Goal: Task Accomplishment & Management: Complete application form

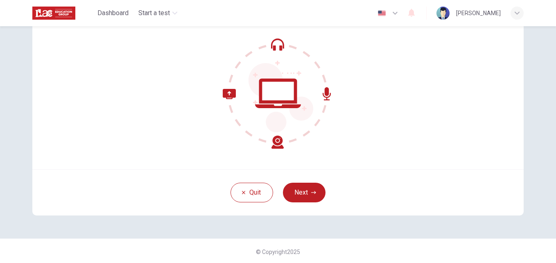
scroll to position [78, 0]
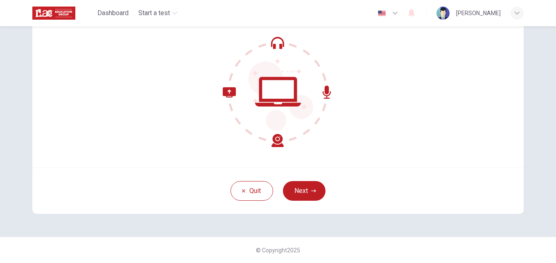
click at [274, 41] on icon at bounding box center [278, 91] width 111 height 111
click at [271, 42] on icon at bounding box center [278, 91] width 111 height 111
click at [224, 92] on icon at bounding box center [253, 117] width 61 height 60
click at [274, 141] on icon at bounding box center [253, 117] width 61 height 60
click at [320, 86] on icon at bounding box center [278, 91] width 111 height 111
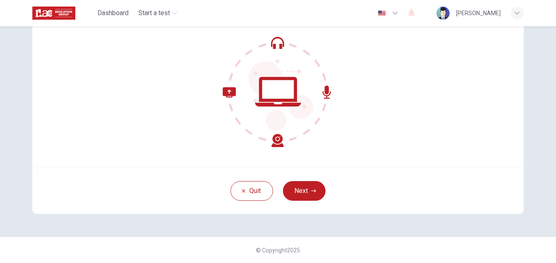
click at [326, 95] on icon at bounding box center [327, 92] width 8 height 13
click at [516, 13] on icon "button" at bounding box center [517, 13] width 5 height 5
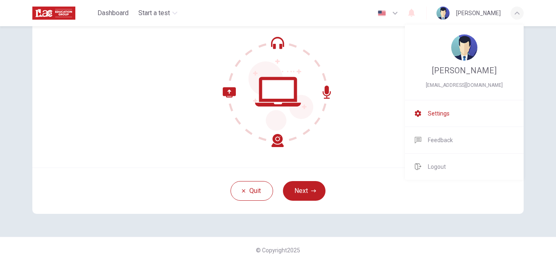
click at [436, 118] on span "Settings" at bounding box center [439, 114] width 22 height 10
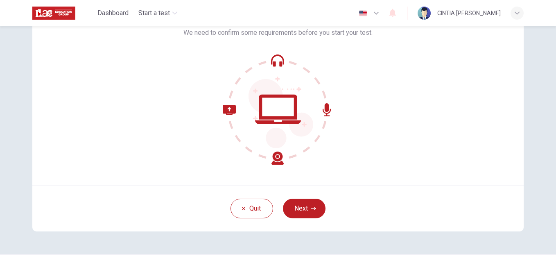
scroll to position [78, 0]
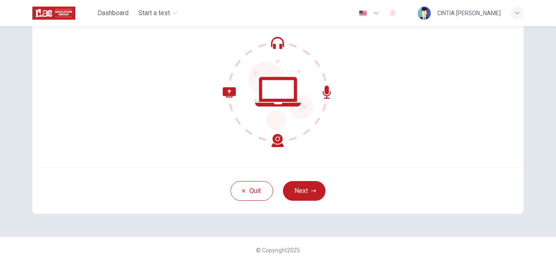
click at [371, 12] on icon "button" at bounding box center [376, 13] width 10 height 10
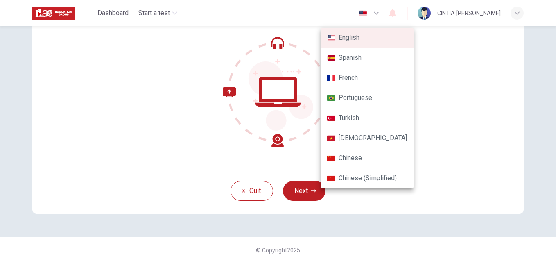
click at [369, 11] on div at bounding box center [278, 131] width 556 height 263
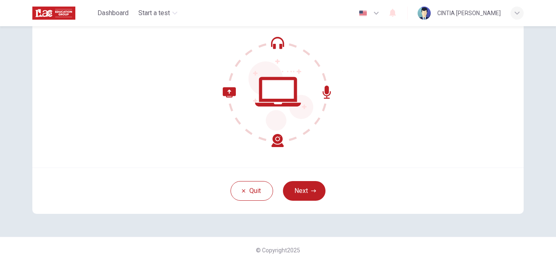
click at [371, 15] on icon "button" at bounding box center [376, 13] width 10 height 10
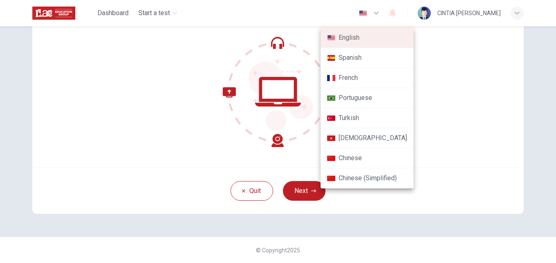
click at [452, 97] on div at bounding box center [278, 131] width 556 height 263
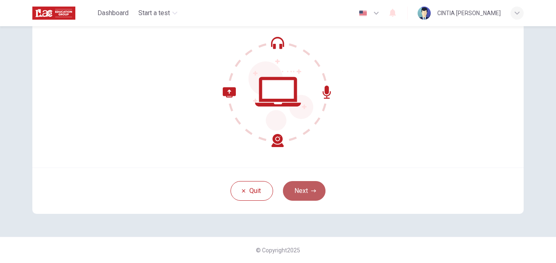
click at [311, 189] on icon "button" at bounding box center [313, 190] width 5 height 5
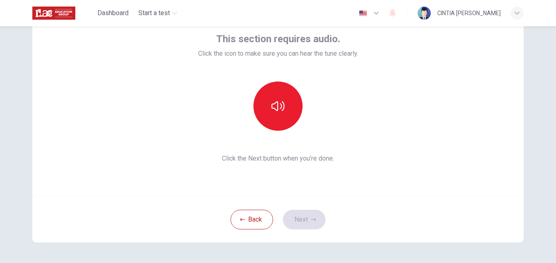
scroll to position [37, 0]
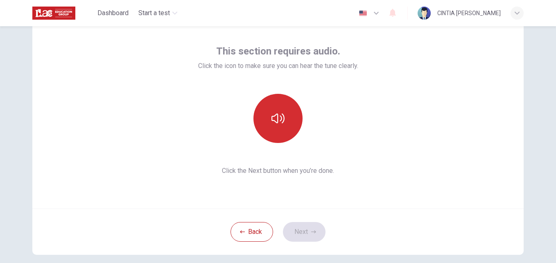
click at [278, 118] on icon "button" at bounding box center [277, 118] width 13 height 13
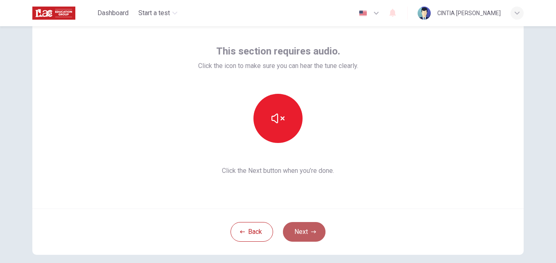
click at [305, 230] on button "Next" at bounding box center [304, 232] width 43 height 20
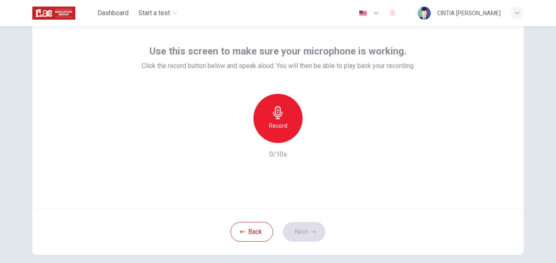
click at [276, 122] on h6 "Record" at bounding box center [278, 126] width 18 height 10
click at [301, 232] on button "Next" at bounding box center [304, 232] width 43 height 20
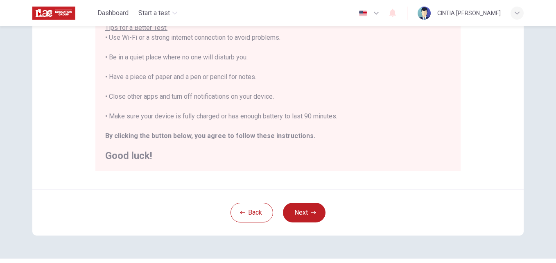
scroll to position [173, 0]
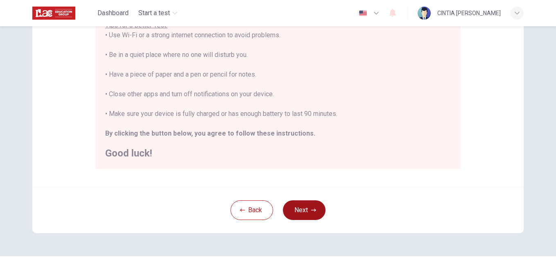
click at [296, 219] on button "Next" at bounding box center [304, 210] width 43 height 20
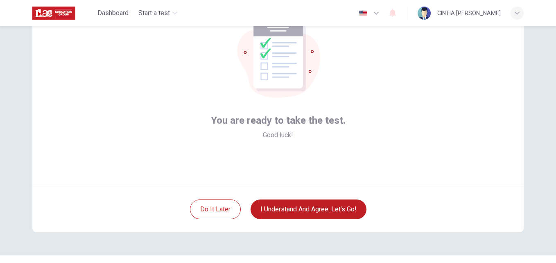
scroll to position [78, 0]
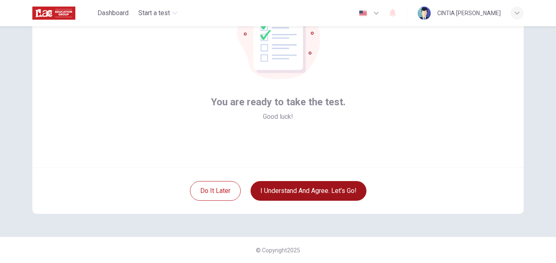
click at [308, 188] on button "I understand and agree. Let’s go!" at bounding box center [309, 191] width 116 height 20
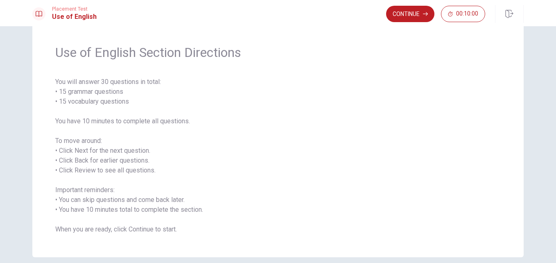
scroll to position [41, 0]
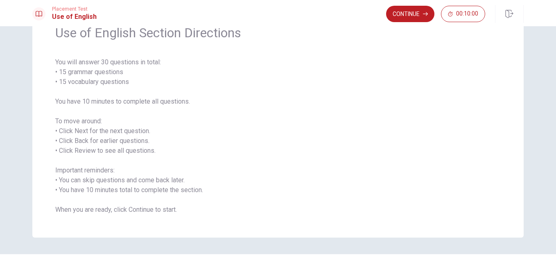
click at [418, 12] on button "Continue" at bounding box center [410, 14] width 48 height 16
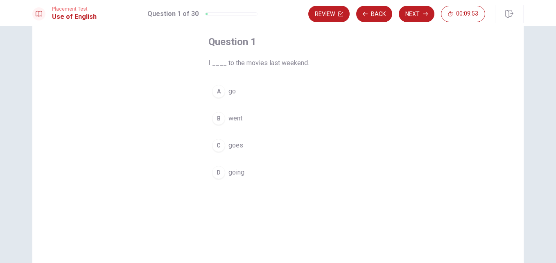
click at [232, 118] on span "went" at bounding box center [235, 118] width 14 height 10
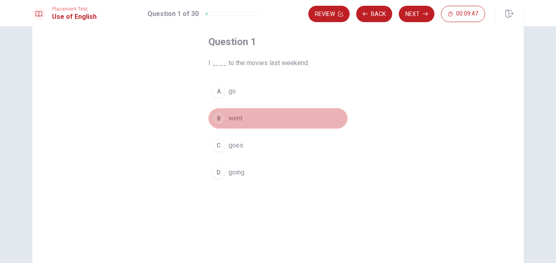
click at [312, 117] on button "B went" at bounding box center [277, 118] width 139 height 20
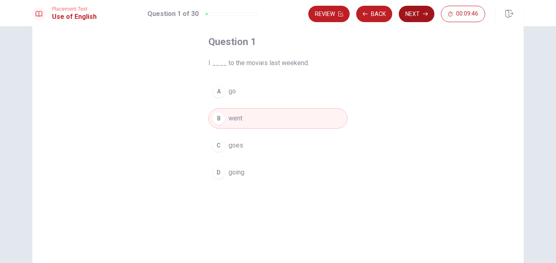
click at [413, 16] on button "Next" at bounding box center [417, 14] width 36 height 16
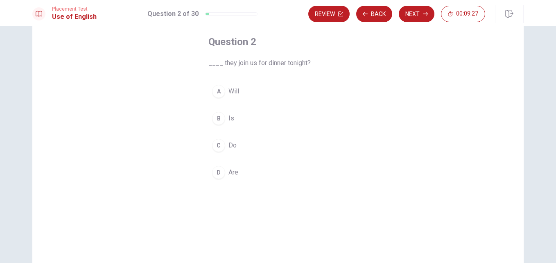
click at [230, 90] on span "Will" at bounding box center [233, 91] width 11 height 10
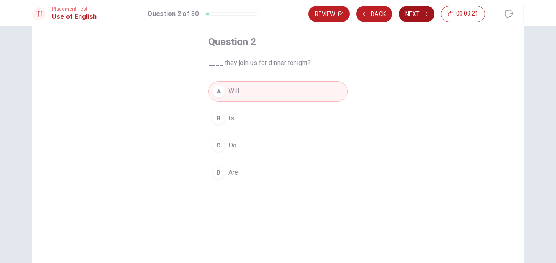
click at [414, 14] on button "Next" at bounding box center [417, 14] width 36 height 16
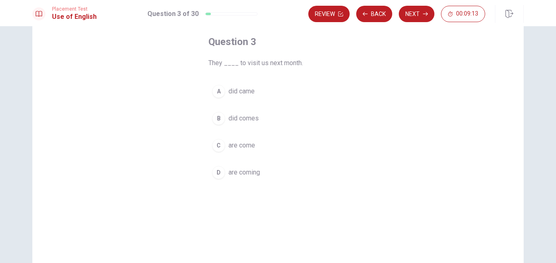
click at [235, 172] on span "are coming" at bounding box center [244, 172] width 32 height 10
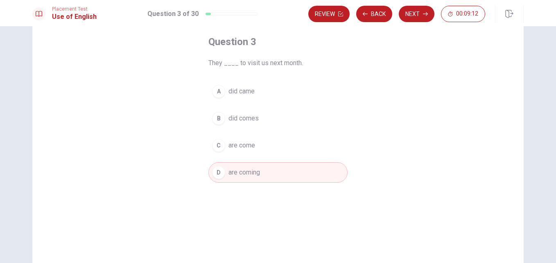
click at [419, 16] on button "Next" at bounding box center [417, 14] width 36 height 16
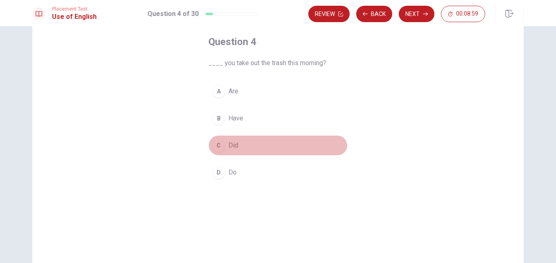
click at [229, 145] on span "Did" at bounding box center [233, 145] width 10 height 10
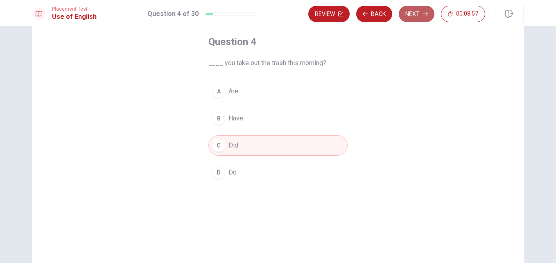
click at [416, 13] on button "Next" at bounding box center [417, 14] width 36 height 16
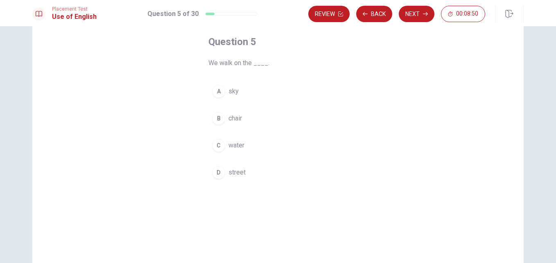
click at [231, 171] on span "street" at bounding box center [236, 172] width 17 height 10
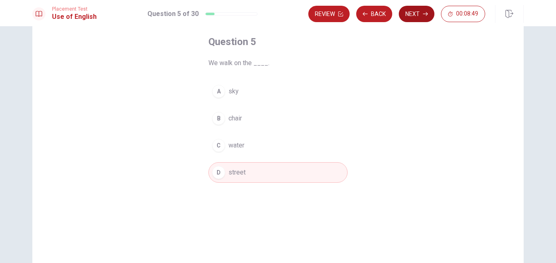
click at [423, 18] on button "Next" at bounding box center [417, 14] width 36 height 16
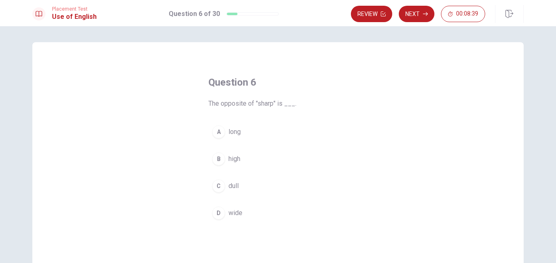
scroll to position [0, 0]
click at [233, 186] on span "dull" at bounding box center [233, 186] width 10 height 10
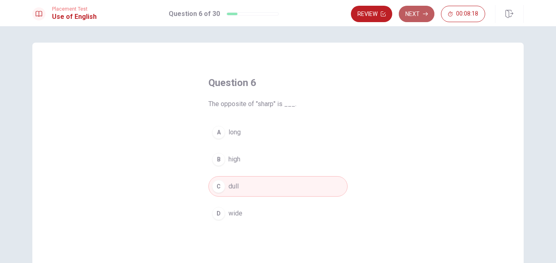
click at [425, 8] on button "Next" at bounding box center [417, 14] width 36 height 16
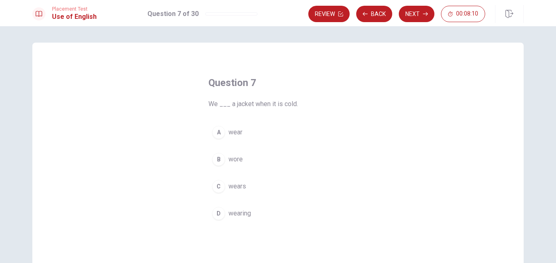
click at [238, 134] on span "wear" at bounding box center [235, 132] width 14 height 10
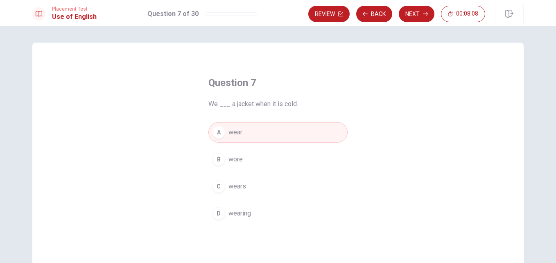
click at [414, 15] on button "Next" at bounding box center [417, 14] width 36 height 16
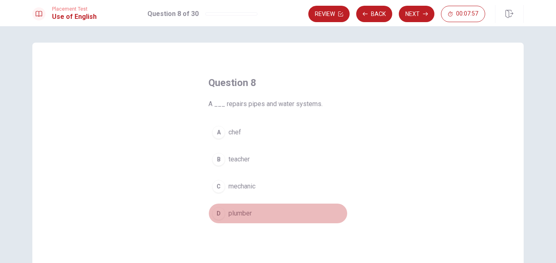
click at [242, 213] on span "plumber" at bounding box center [239, 213] width 23 height 10
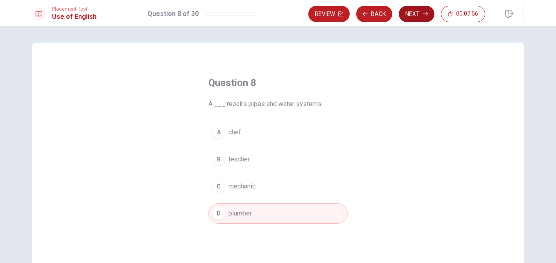
click at [422, 16] on button "Next" at bounding box center [417, 14] width 36 height 16
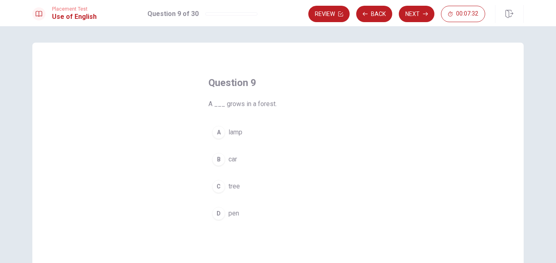
click at [241, 184] on button "C tree" at bounding box center [277, 186] width 139 height 20
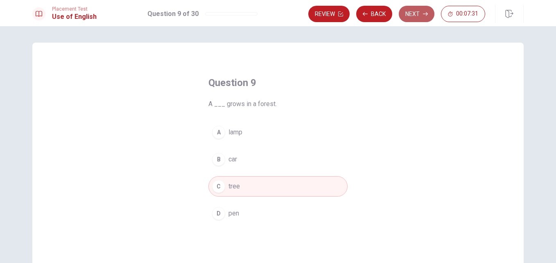
click at [425, 10] on button "Next" at bounding box center [417, 14] width 36 height 16
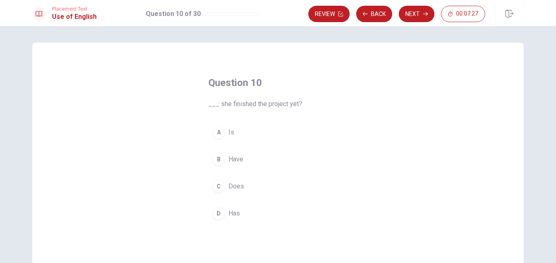
click at [244, 210] on button "D Has" at bounding box center [277, 213] width 139 height 20
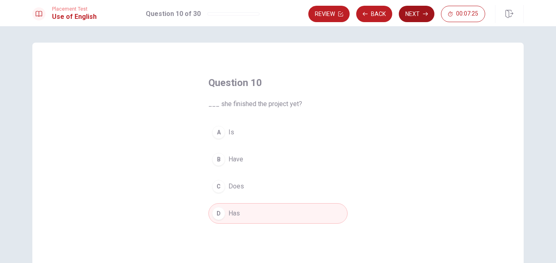
click at [421, 15] on button "Next" at bounding box center [417, 14] width 36 height 16
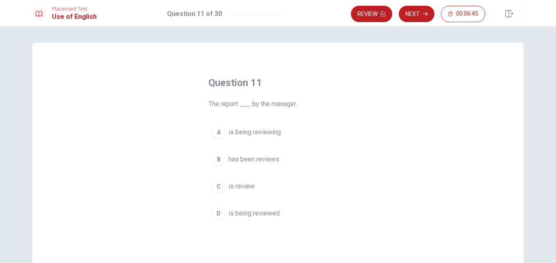
click at [233, 213] on span "is being reviewed" at bounding box center [253, 213] width 51 height 10
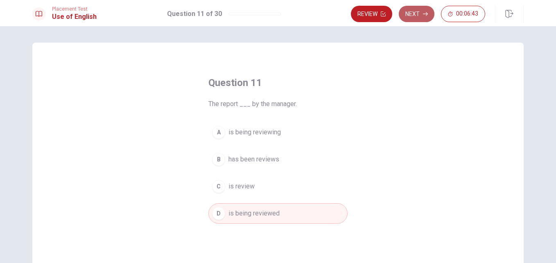
click at [417, 12] on button "Next" at bounding box center [417, 14] width 36 height 16
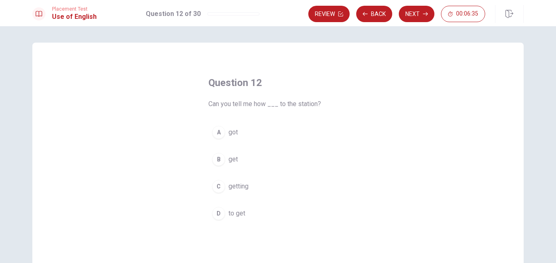
click at [232, 211] on span "to get" at bounding box center [236, 213] width 17 height 10
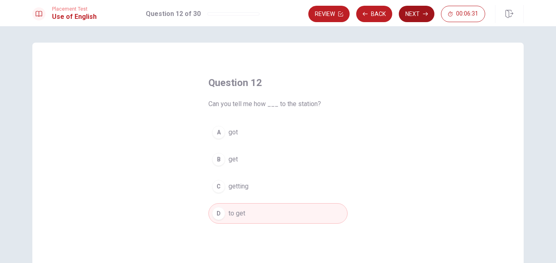
click at [421, 11] on button "Next" at bounding box center [417, 14] width 36 height 16
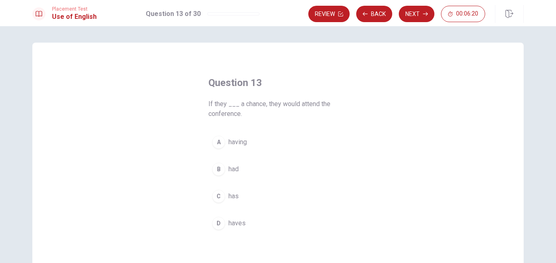
click at [236, 166] on span "had" at bounding box center [233, 169] width 10 height 10
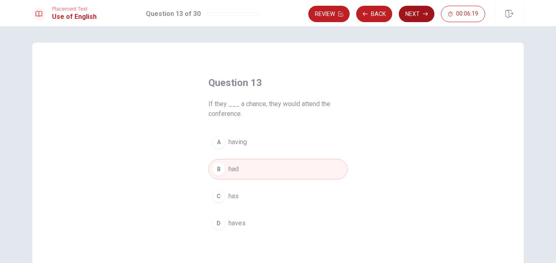
click at [427, 14] on icon "button" at bounding box center [425, 14] width 5 height 4
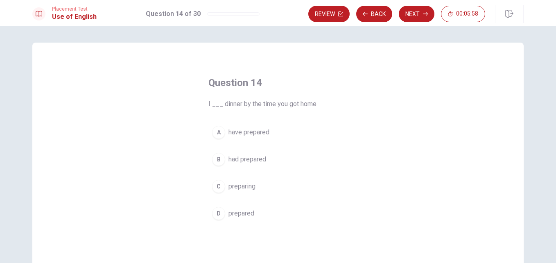
click at [240, 158] on span "had prepared" at bounding box center [247, 159] width 38 height 10
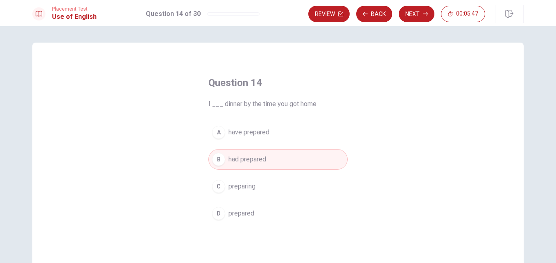
click at [249, 211] on span "prepared" at bounding box center [241, 213] width 26 height 10
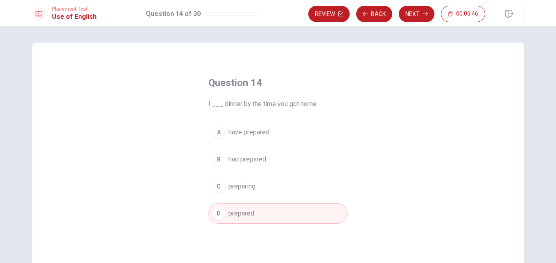
click at [250, 161] on span "had prepared" at bounding box center [247, 159] width 38 height 10
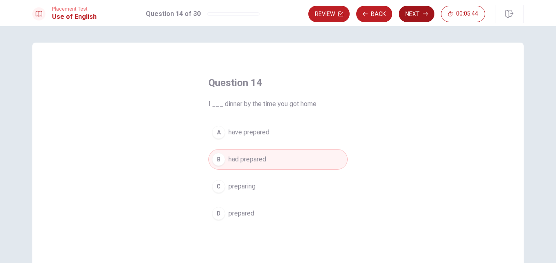
click at [412, 16] on button "Next" at bounding box center [417, 14] width 36 height 16
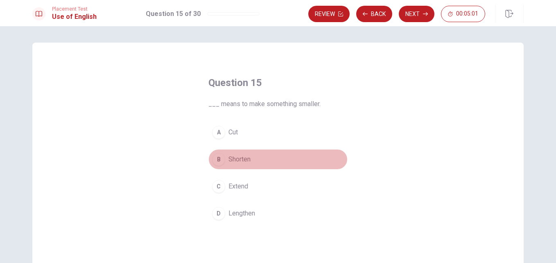
click at [250, 158] on button "B Shorten" at bounding box center [277, 159] width 139 height 20
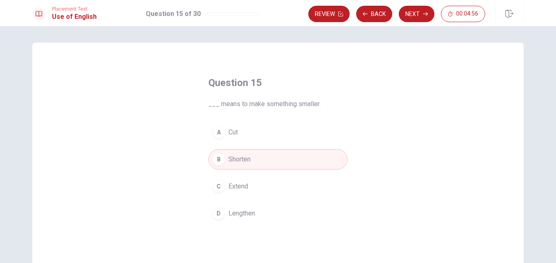
click at [298, 160] on button "B Shorten" at bounding box center [277, 159] width 139 height 20
click at [237, 160] on span "Shorten" at bounding box center [239, 159] width 22 height 10
click at [422, 11] on button "Next" at bounding box center [417, 14] width 36 height 16
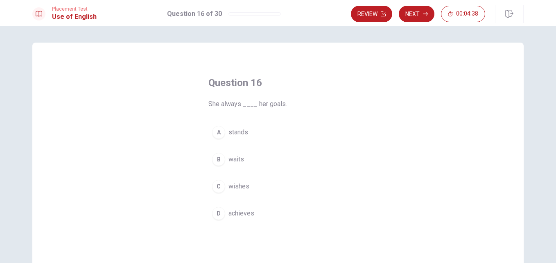
click at [235, 214] on span "achieves" at bounding box center [241, 213] width 26 height 10
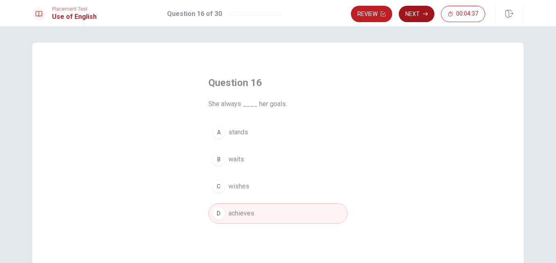
click at [422, 15] on button "Next" at bounding box center [417, 14] width 36 height 16
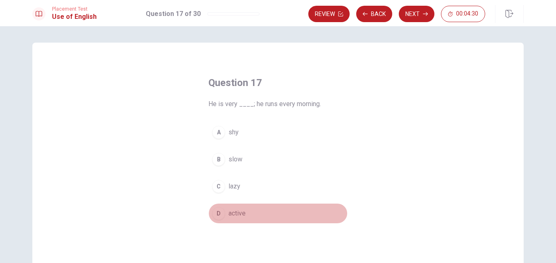
click at [237, 211] on span "active" at bounding box center [236, 213] width 17 height 10
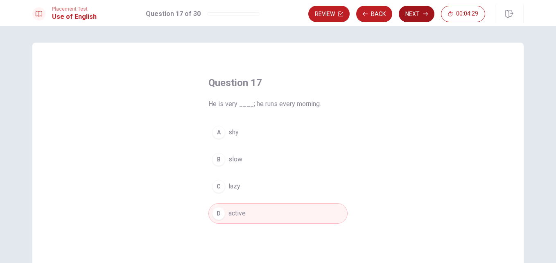
click at [419, 16] on button "Next" at bounding box center [417, 14] width 36 height 16
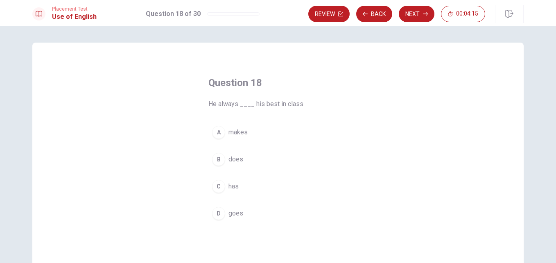
click at [238, 130] on span "makes" at bounding box center [237, 132] width 19 height 10
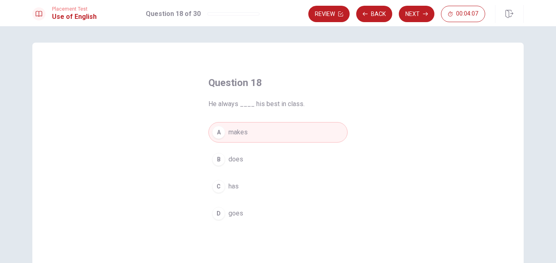
click at [238, 156] on span "does" at bounding box center [235, 159] width 15 height 10
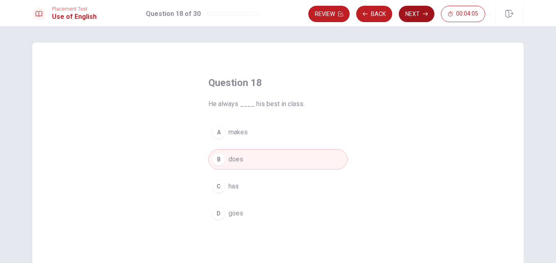
click at [423, 11] on icon "button" at bounding box center [425, 13] width 5 height 5
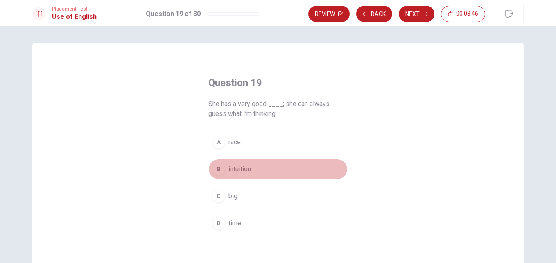
click at [249, 170] on span "intuition" at bounding box center [239, 169] width 23 height 10
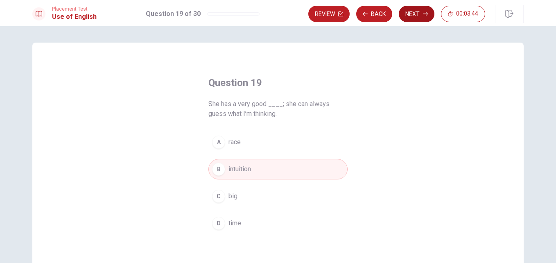
click at [417, 16] on button "Next" at bounding box center [417, 14] width 36 height 16
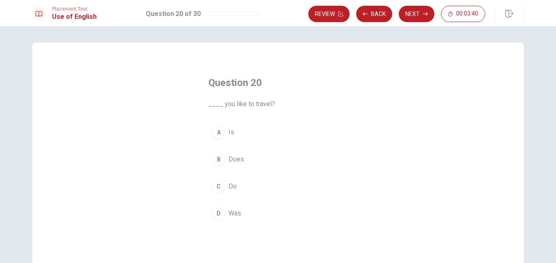
click at [229, 187] on span "Do" at bounding box center [232, 186] width 8 height 10
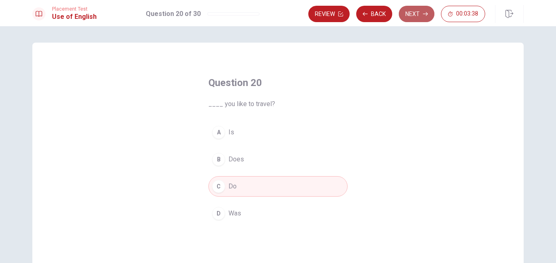
click at [420, 13] on button "Next" at bounding box center [417, 14] width 36 height 16
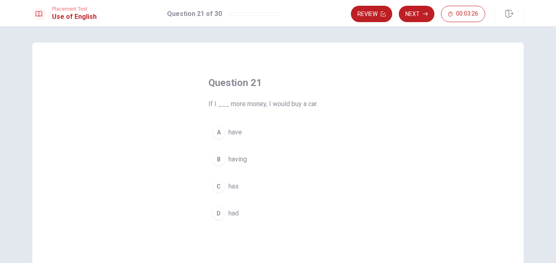
click at [236, 210] on span "had" at bounding box center [233, 213] width 10 height 10
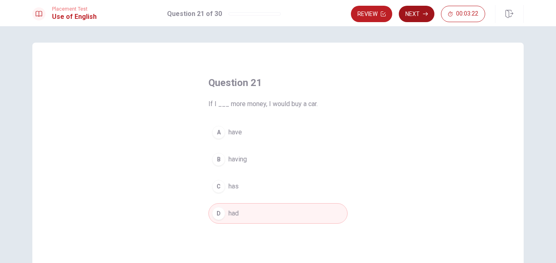
click at [421, 14] on button "Next" at bounding box center [417, 14] width 36 height 16
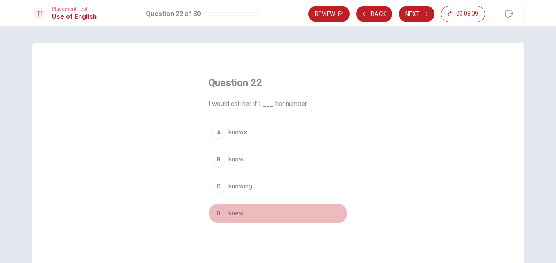
click at [237, 210] on span "knew" at bounding box center [235, 213] width 15 height 10
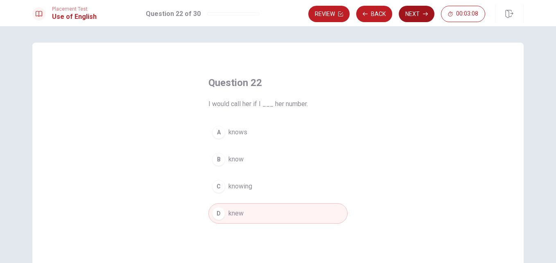
click at [417, 17] on button "Next" at bounding box center [417, 14] width 36 height 16
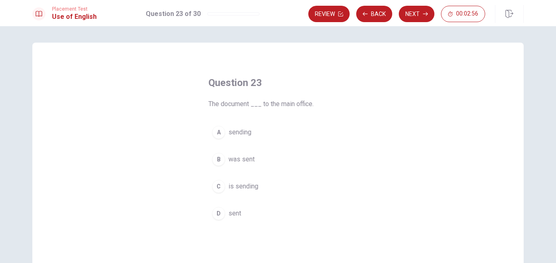
click at [250, 158] on span "was sent" at bounding box center [241, 159] width 26 height 10
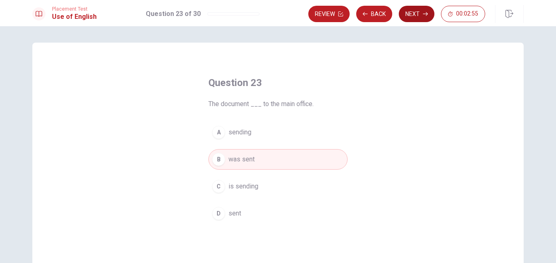
click at [427, 9] on button "Next" at bounding box center [417, 14] width 36 height 16
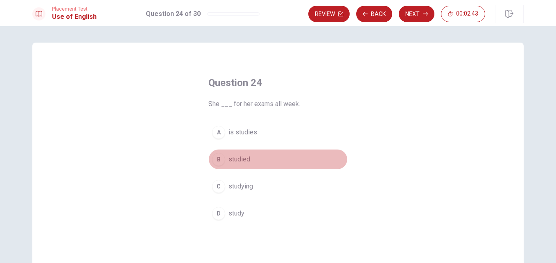
click at [242, 159] on span "studied" at bounding box center [239, 159] width 22 height 10
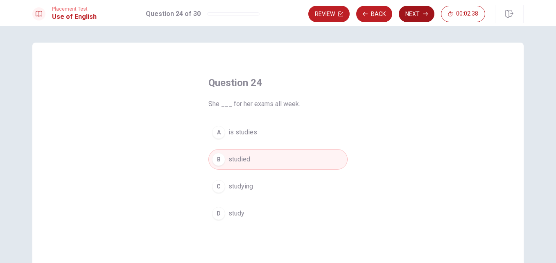
click at [415, 14] on button "Next" at bounding box center [417, 14] width 36 height 16
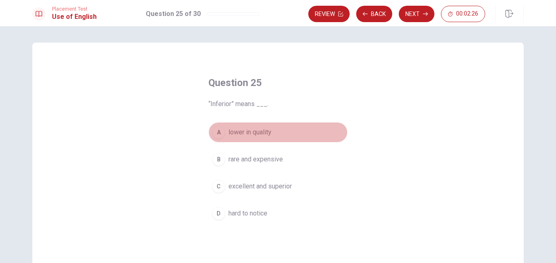
click at [262, 136] on span "lower in quality" at bounding box center [249, 132] width 43 height 10
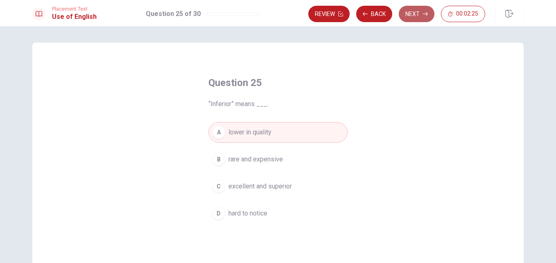
click at [423, 11] on icon "button" at bounding box center [425, 13] width 5 height 5
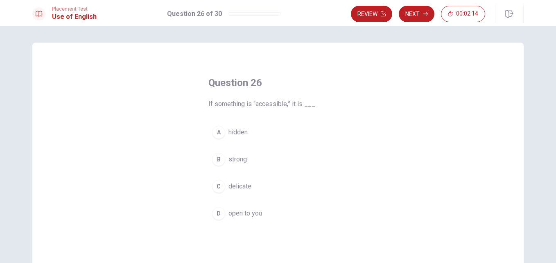
click at [238, 215] on span "open to you" at bounding box center [245, 213] width 34 height 10
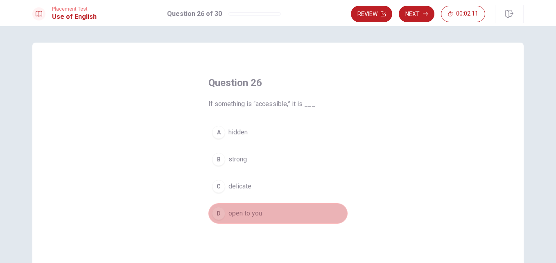
click at [254, 215] on span "open to you" at bounding box center [245, 213] width 34 height 10
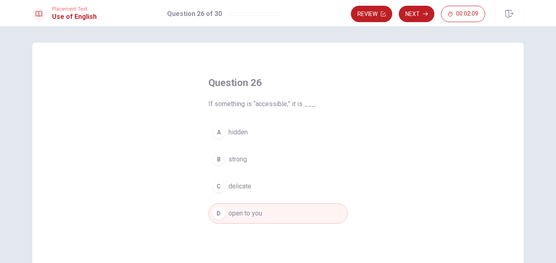
click at [419, 16] on button "Next" at bounding box center [417, 14] width 36 height 16
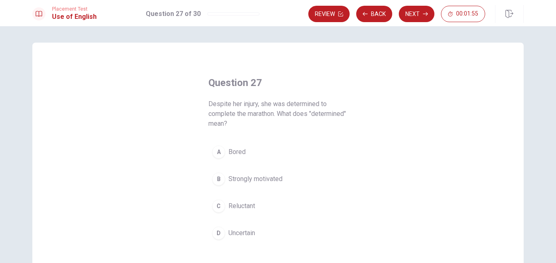
click at [249, 177] on span "Strongly motivated" at bounding box center [255, 179] width 54 height 10
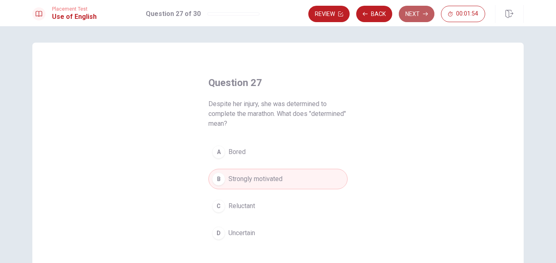
click at [418, 14] on button "Next" at bounding box center [417, 14] width 36 height 16
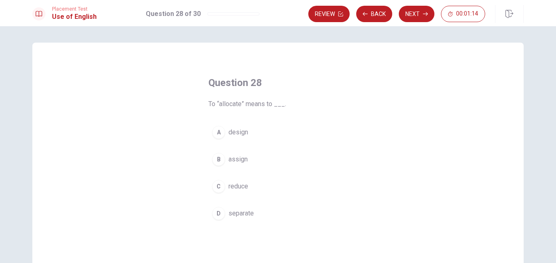
click at [245, 163] on span "assign" at bounding box center [237, 159] width 19 height 10
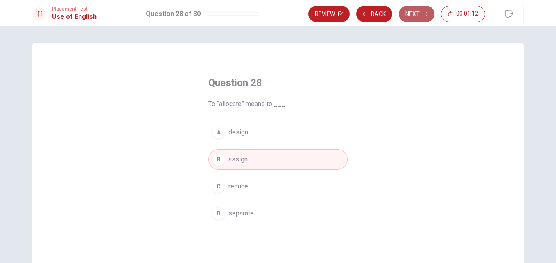
click at [418, 13] on button "Next" at bounding box center [417, 14] width 36 height 16
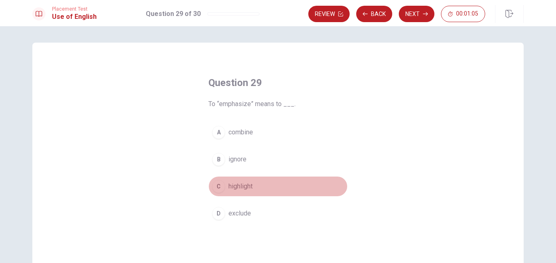
click at [244, 185] on span "highlight" at bounding box center [240, 186] width 24 height 10
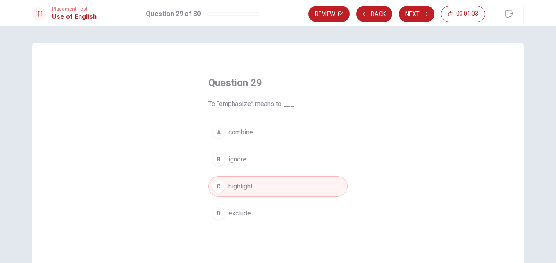
click at [410, 18] on button "Next" at bounding box center [417, 14] width 36 height 16
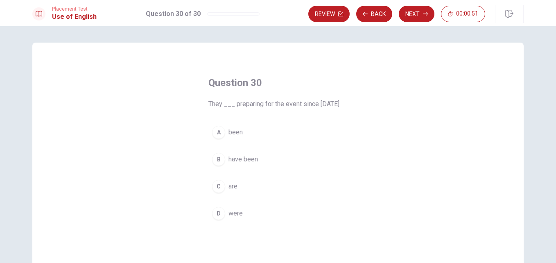
click at [234, 218] on span "were" at bounding box center [235, 213] width 14 height 10
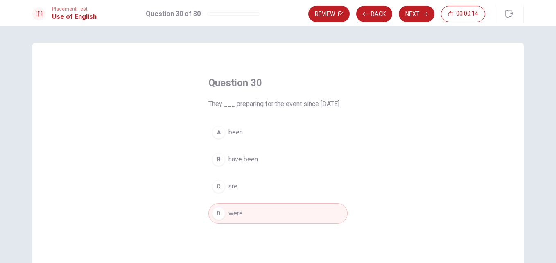
click at [258, 169] on button "B have been" at bounding box center [277, 159] width 139 height 20
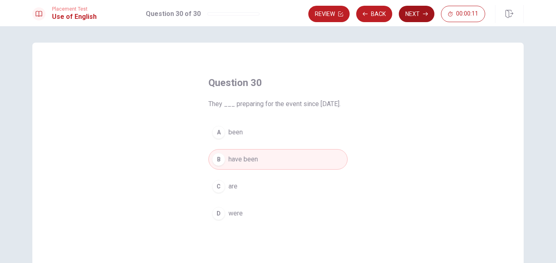
click at [416, 18] on button "Next" at bounding box center [417, 14] width 36 height 16
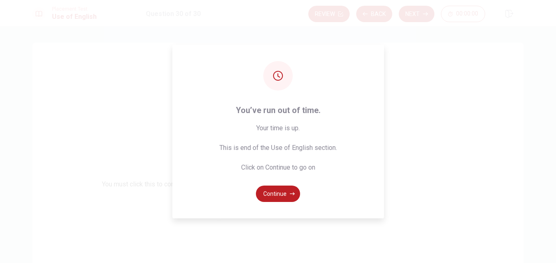
click at [280, 192] on button "Continue" at bounding box center [278, 193] width 44 height 16
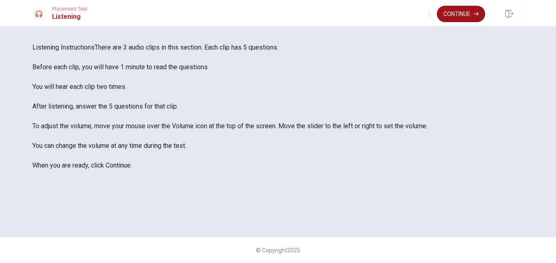
click at [464, 14] on button "Continue" at bounding box center [461, 14] width 48 height 16
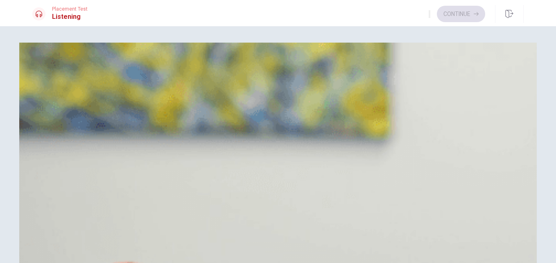
scroll to position [0, 0]
click at [371, 154] on div "A Call tech support B Buy a new computer C Clear temporary files D Replace the …" at bounding box center [277, 113] width 491 height 82
click at [112, 128] on span "Clear temporary files" at bounding box center [82, 123] width 60 height 10
click at [280, 174] on button "A No" at bounding box center [277, 184] width 491 height 20
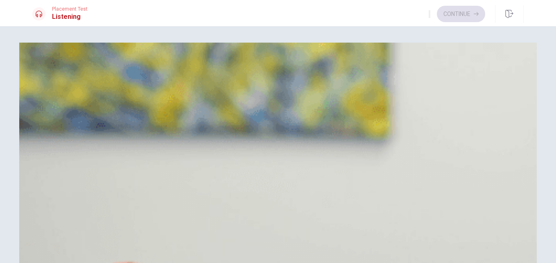
scroll to position [409, 0]
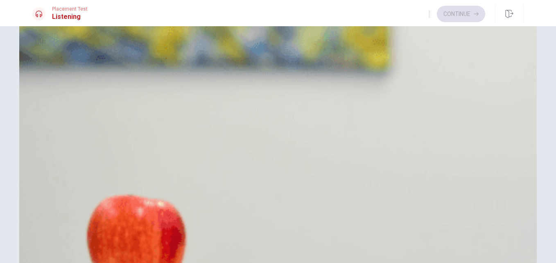
scroll to position [82, 0]
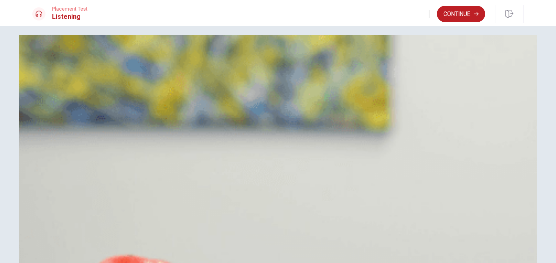
scroll to position [0, 0]
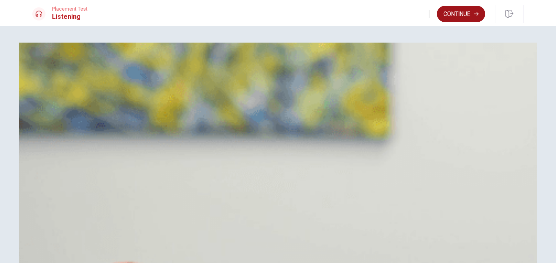
click at [462, 14] on button "Continue" at bounding box center [461, 14] width 48 height 16
click at [112, 128] on span "Clear temporary files" at bounding box center [82, 123] width 60 height 10
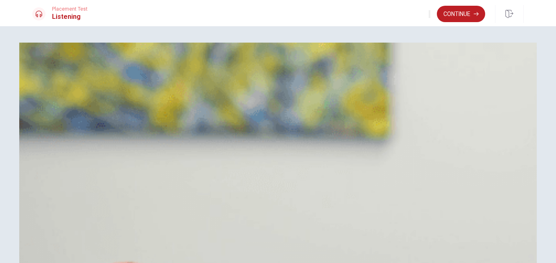
click at [380, 174] on button "A No" at bounding box center [277, 184] width 491 height 20
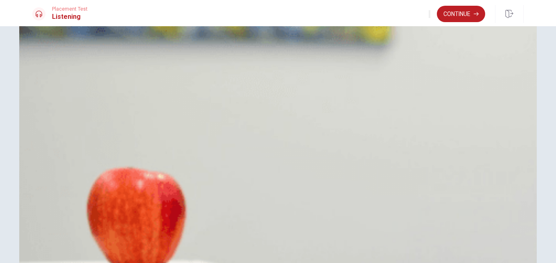
scroll to position [107, 0]
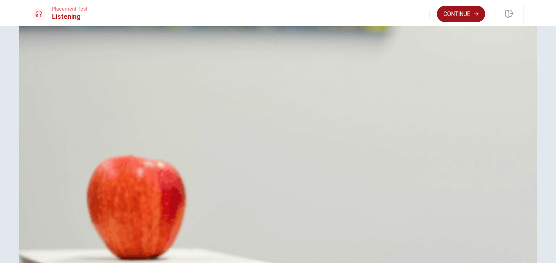
click at [461, 15] on button "Continue" at bounding box center [461, 14] width 48 height 16
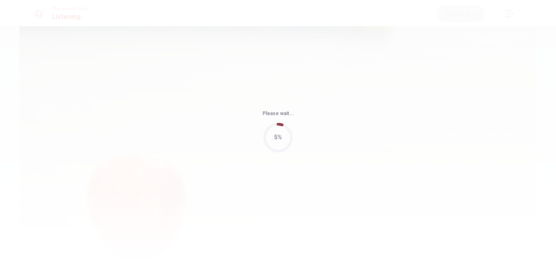
type input "88"
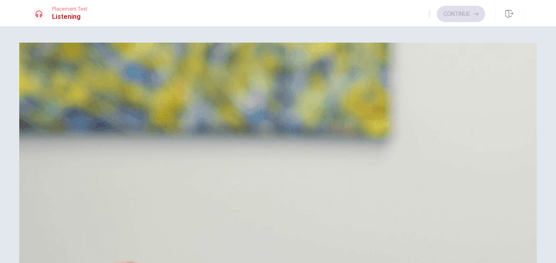
scroll to position [655, 0]
click at [153, 149] on span "It would mean moving to a new city" at bounding box center [102, 144] width 100 height 10
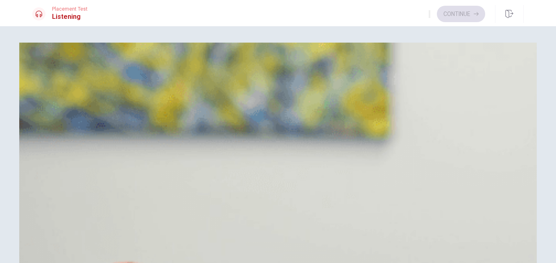
click at [339, 235] on button "D Make a list of pros and cons" at bounding box center [277, 245] width 491 height 20
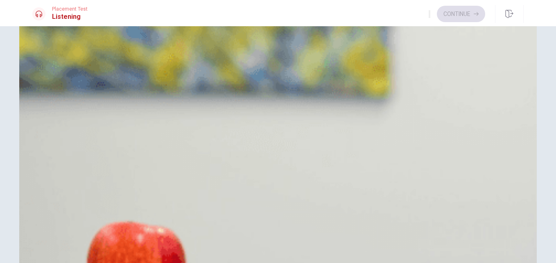
scroll to position [82, 0]
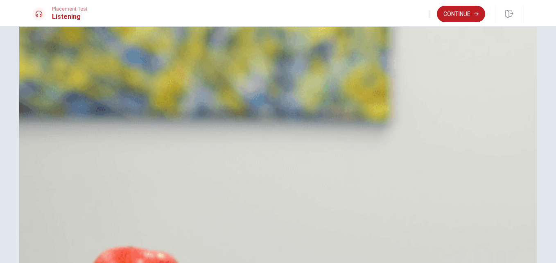
scroll to position [0, 0]
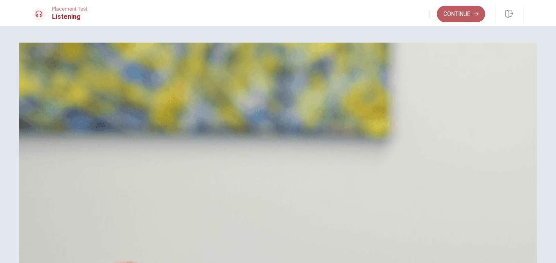
click at [464, 10] on button "Continue" at bounding box center [461, 14] width 48 height 16
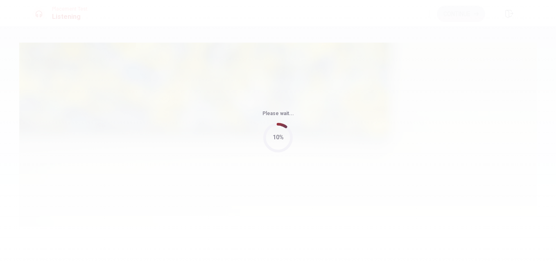
type input "85"
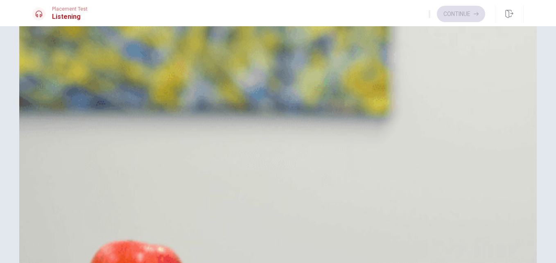
scroll to position [0, 0]
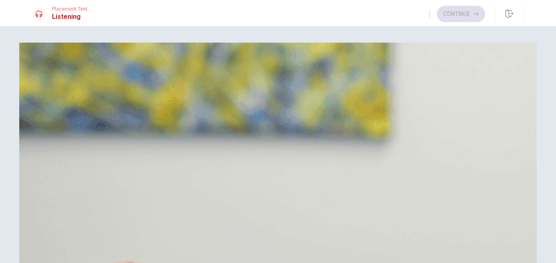
click at [180, 108] on span "The speaker is unavailable on the event date" at bounding box center [115, 103] width 127 height 10
click at [136, 240] on span "Most tickets are already sold" at bounding box center [94, 245] width 84 height 10
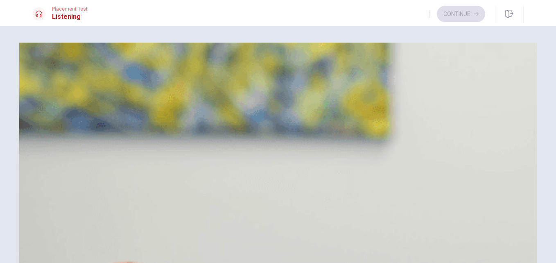
scroll to position [614, 0]
click at [138, 87] on span "The speaker is too expensive" at bounding box center [94, 82] width 85 height 10
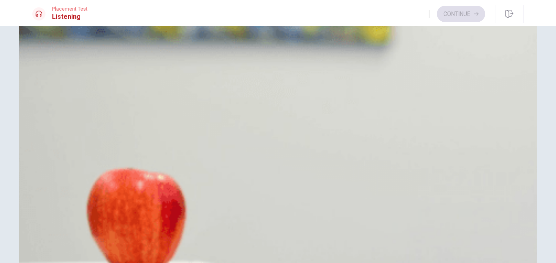
scroll to position [107, 0]
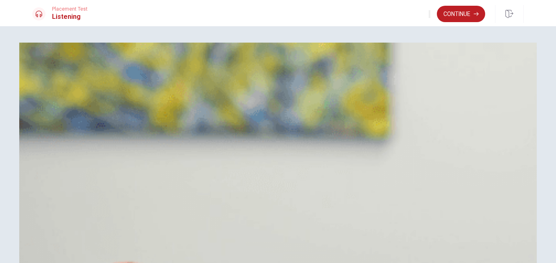
scroll to position [491, 0]
click at [466, 12] on button "Continue" at bounding box center [461, 14] width 48 height 16
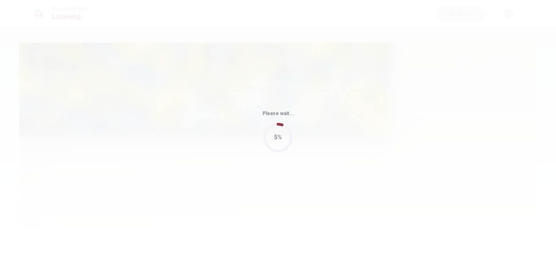
type input "85"
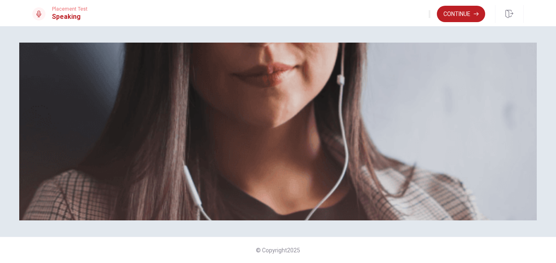
scroll to position [179, 0]
click at [473, 14] on button "Continue" at bounding box center [461, 14] width 48 height 16
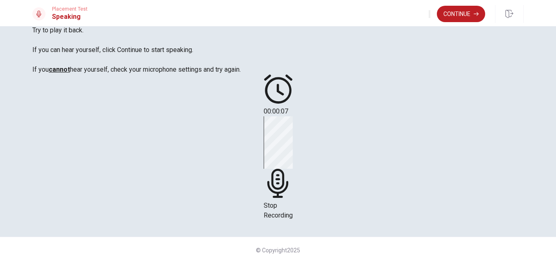
scroll to position [97, 0]
click at [288, 169] on icon at bounding box center [277, 183] width 21 height 29
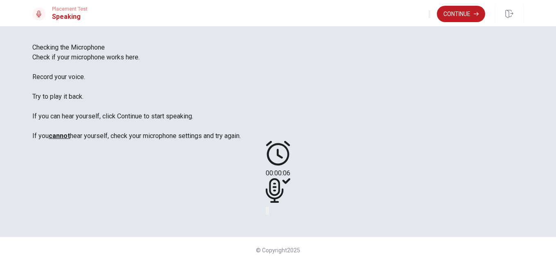
click at [269, 207] on button "Play Audio" at bounding box center [268, 211] width 2 height 8
click at [457, 14] on button "Continue" at bounding box center [461, 14] width 48 height 16
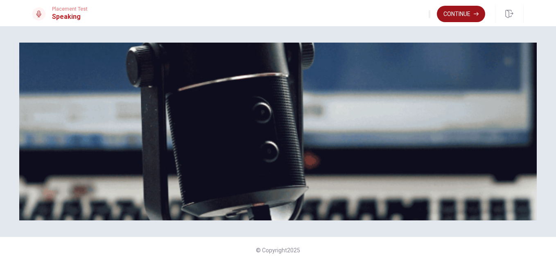
click at [468, 12] on button "Continue" at bounding box center [461, 14] width 48 height 16
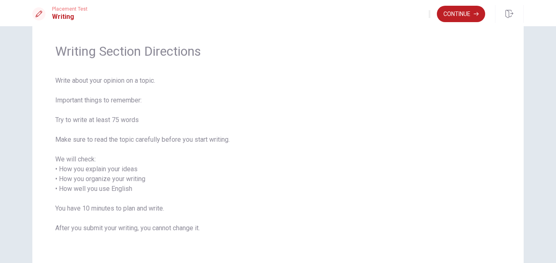
scroll to position [41, 0]
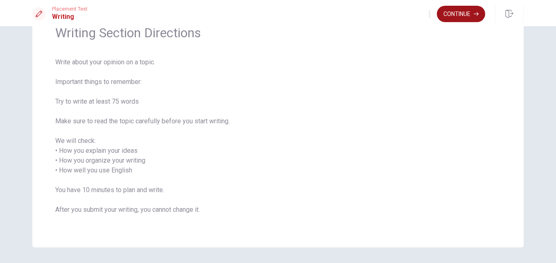
click at [464, 12] on button "Continue" at bounding box center [461, 14] width 48 height 16
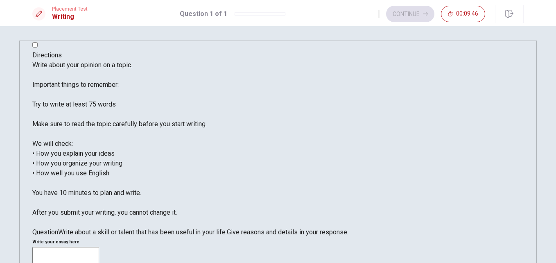
scroll to position [0, 0]
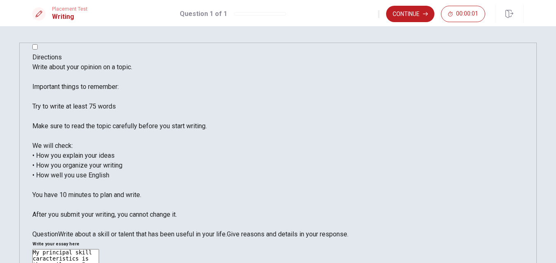
type textarea "My principal skill caracteristics is the resilence, I have an easily to adapt b…"
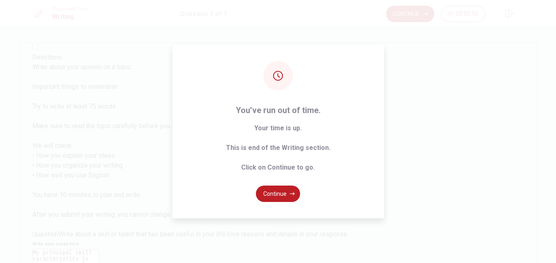
click at [336, 158] on div "You’ve run out of time. Your time is up. This is end of the Writing section. Cl…" at bounding box center [278, 132] width 212 height 174
click at [276, 194] on button "Continue" at bounding box center [278, 193] width 44 height 16
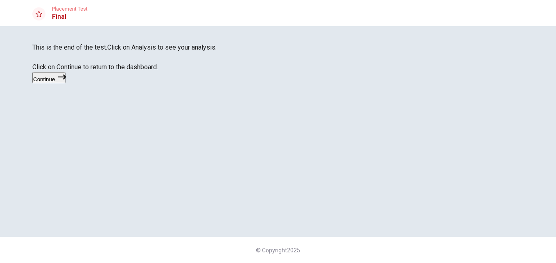
click at [66, 81] on icon "button" at bounding box center [62, 77] width 8 height 8
